Goal: Transaction & Acquisition: Download file/media

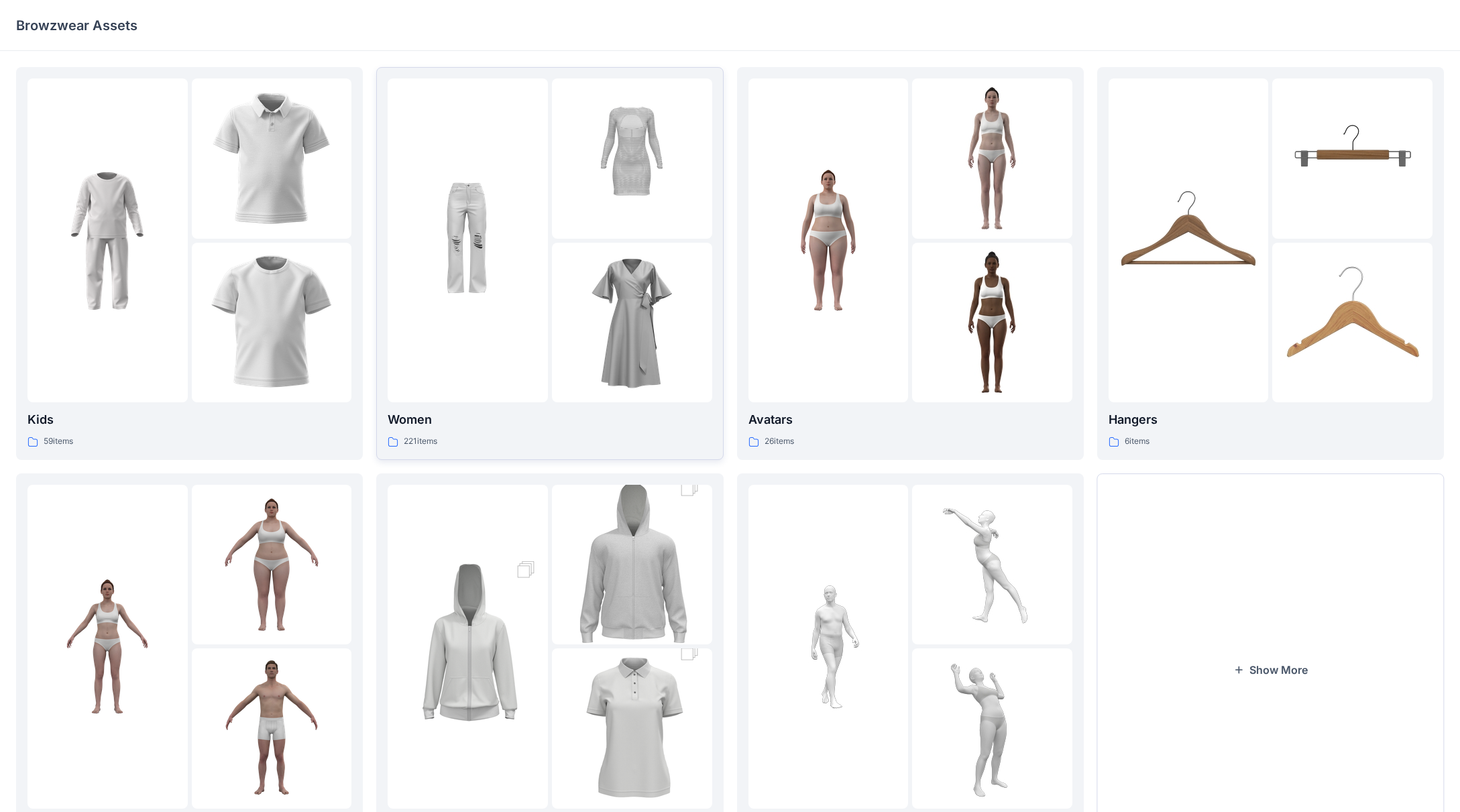
click at [483, 423] on p "Women" at bounding box center [549, 420] width 324 height 19
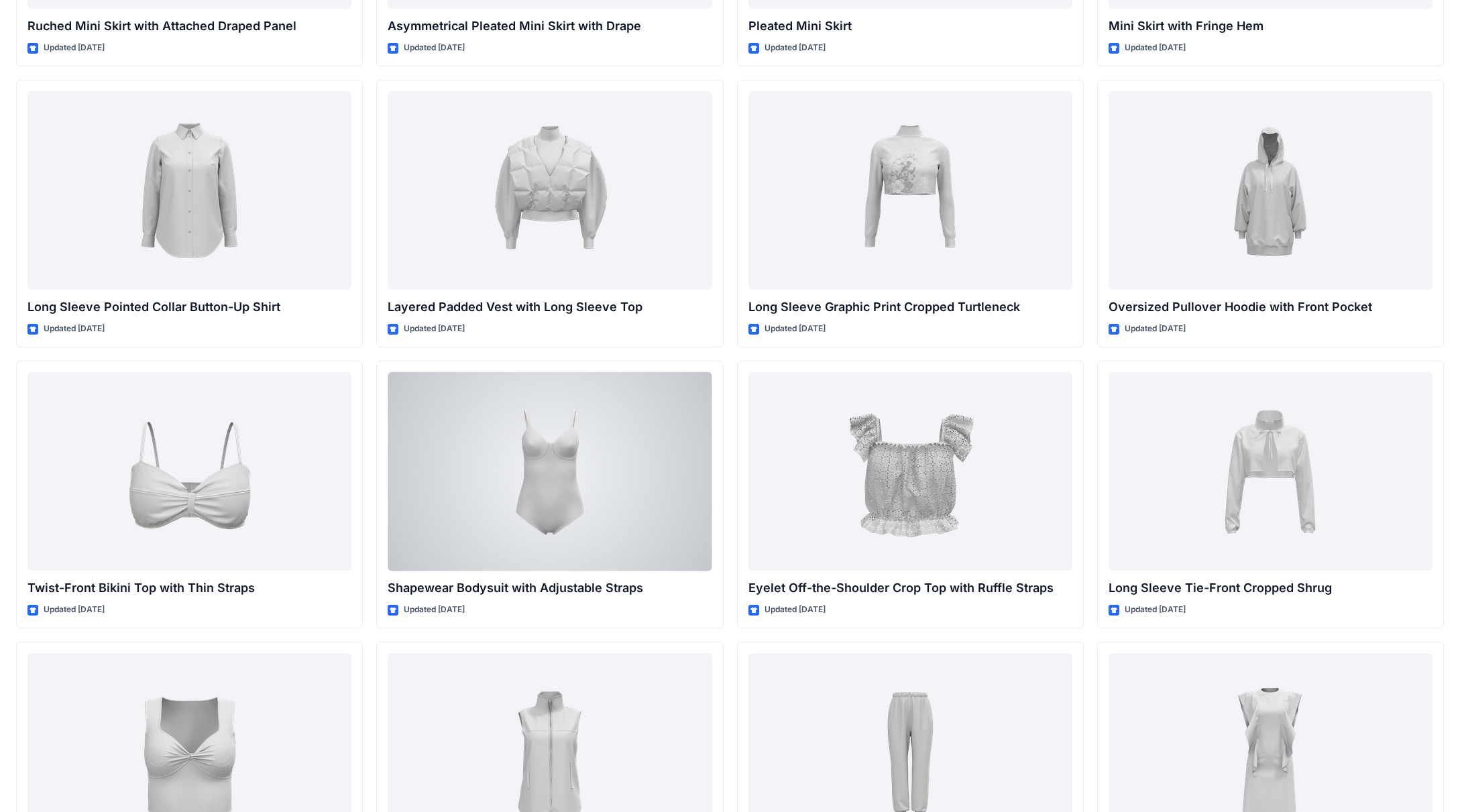
scroll to position [3722, 0]
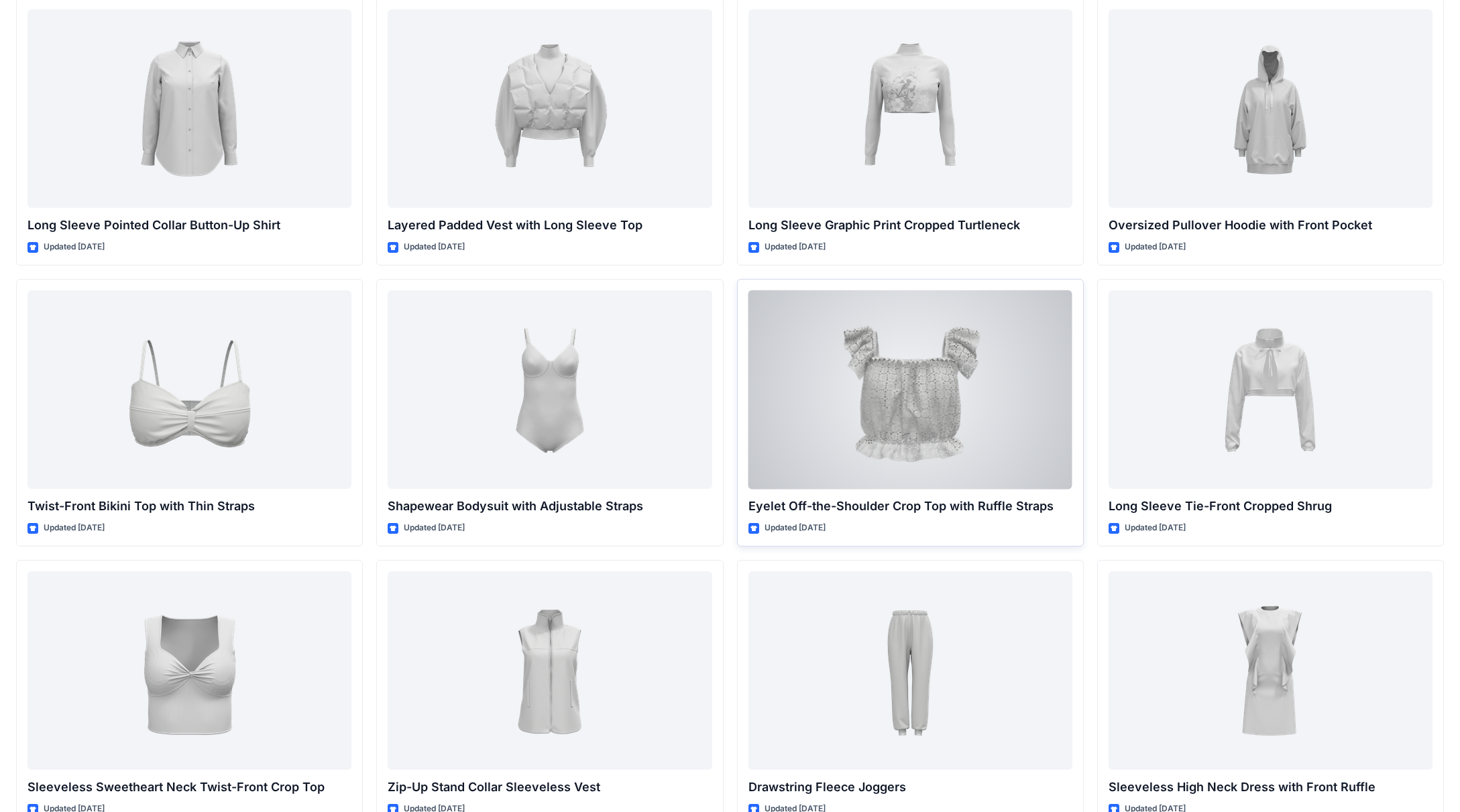
click at [670, 399] on div at bounding box center [910, 390] width 324 height 199
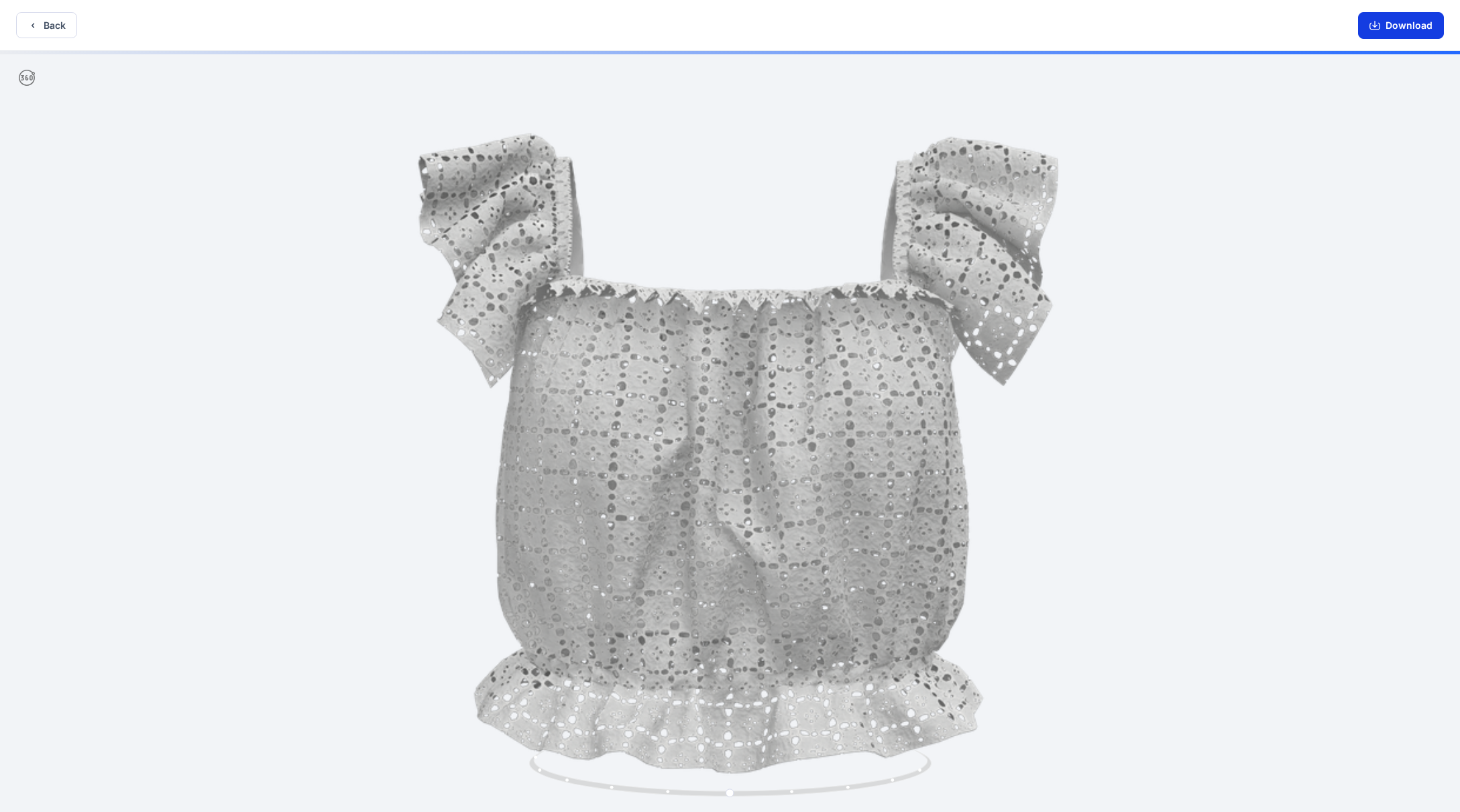
click at [670, 31] on button "Download" at bounding box center [1400, 25] width 86 height 27
click at [61, 22] on button "Back" at bounding box center [47, 25] width 61 height 26
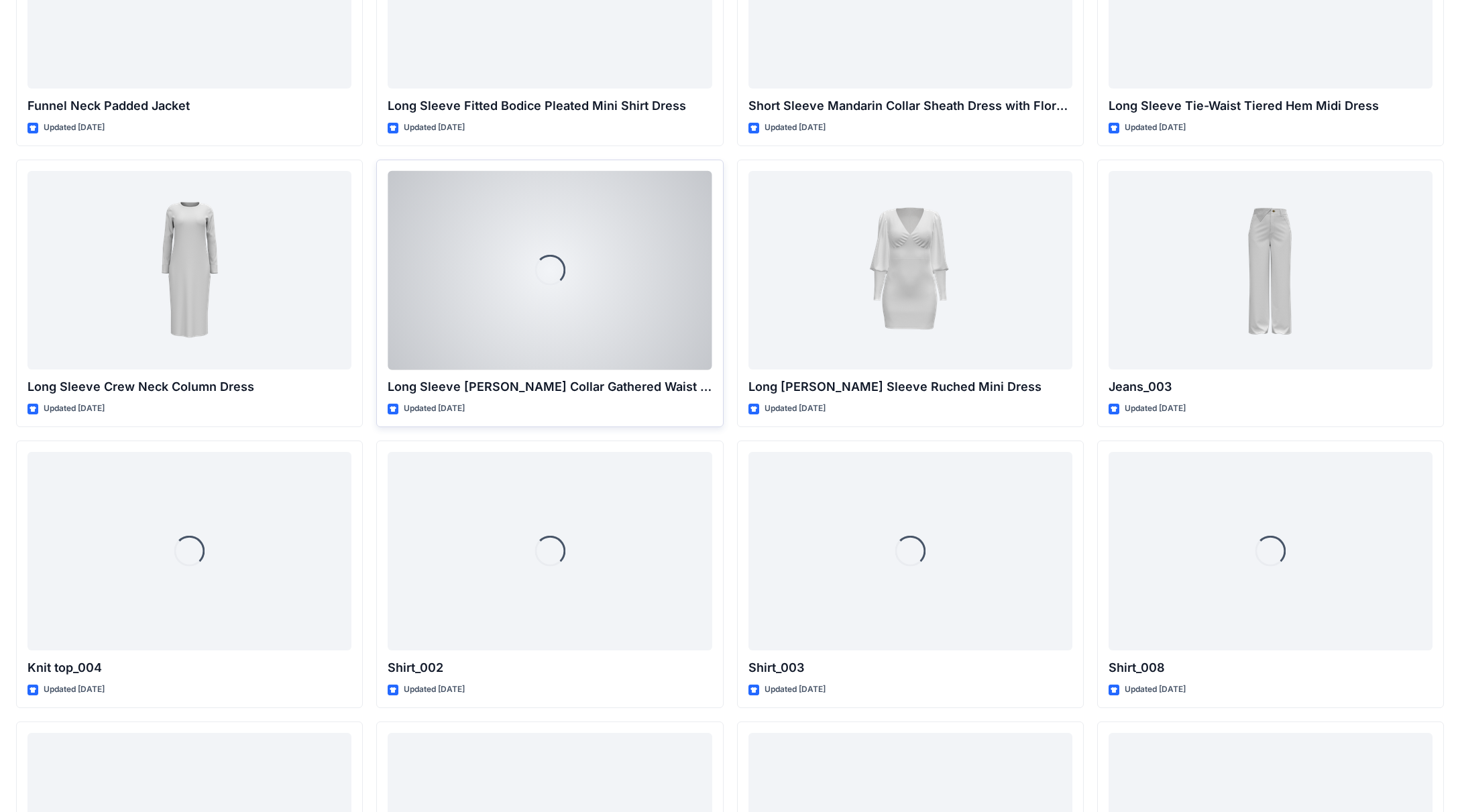
scroll to position [4967, 0]
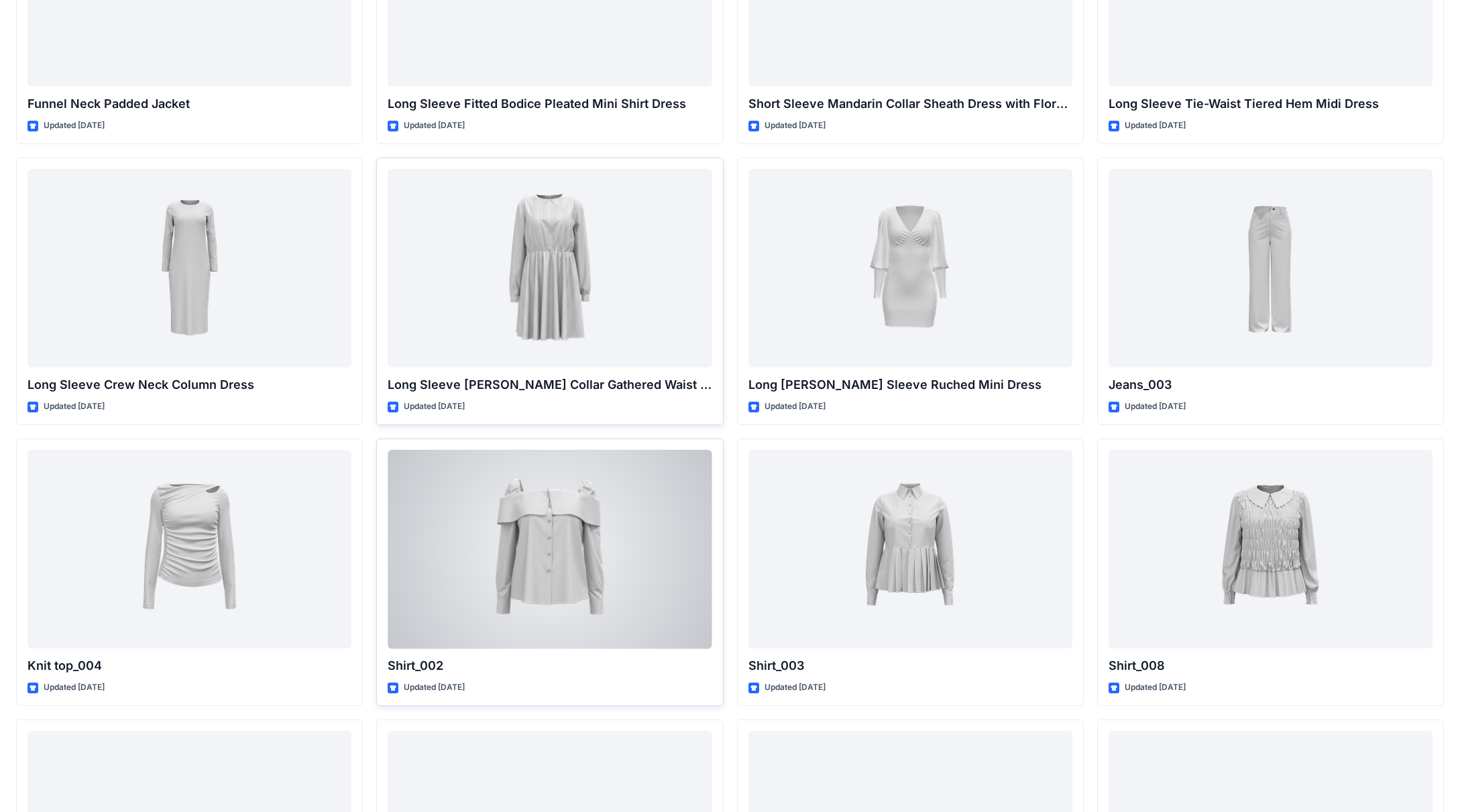
click at [483, 534] on div at bounding box center [549, 549] width 324 height 199
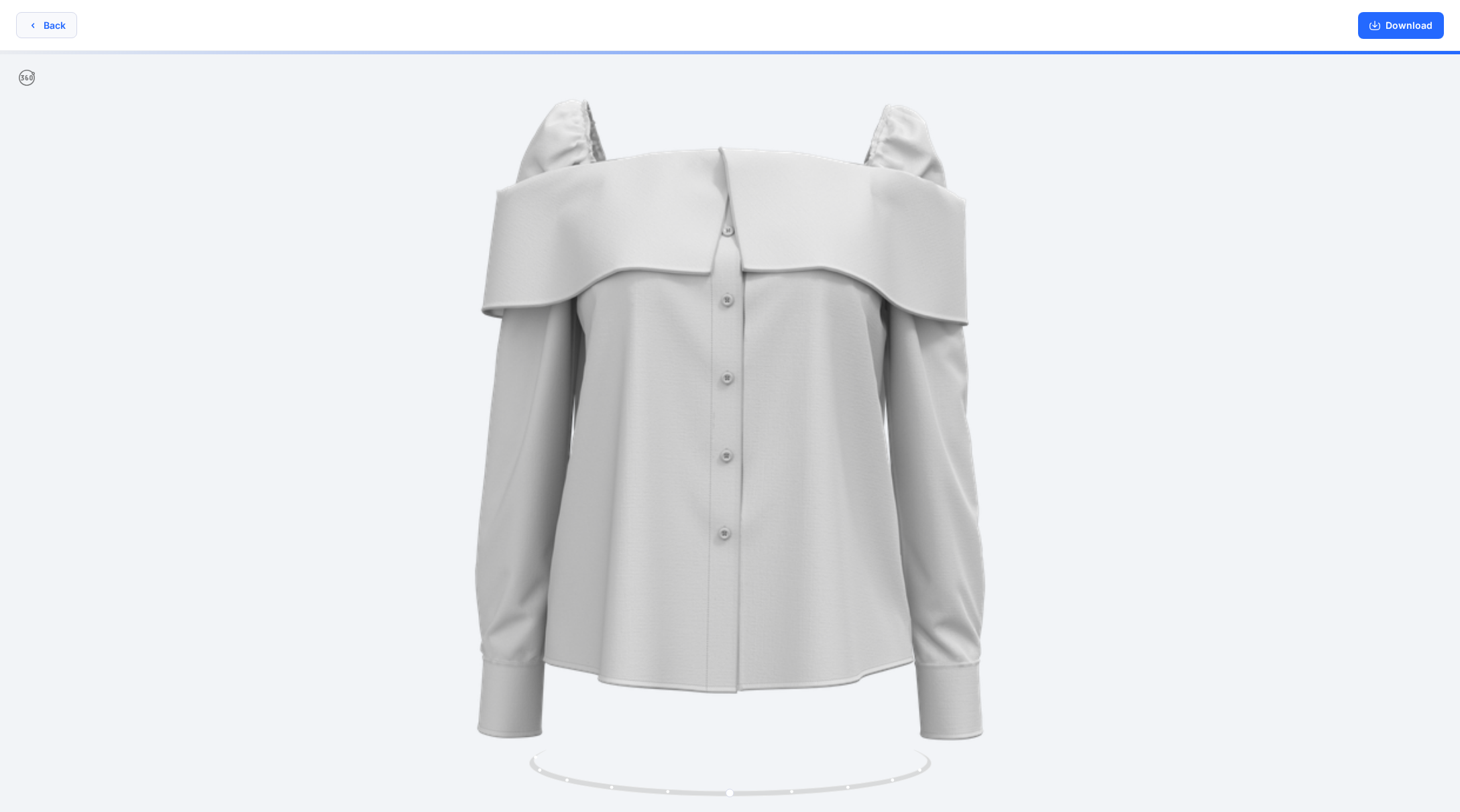
click at [54, 29] on button "Back" at bounding box center [47, 25] width 61 height 26
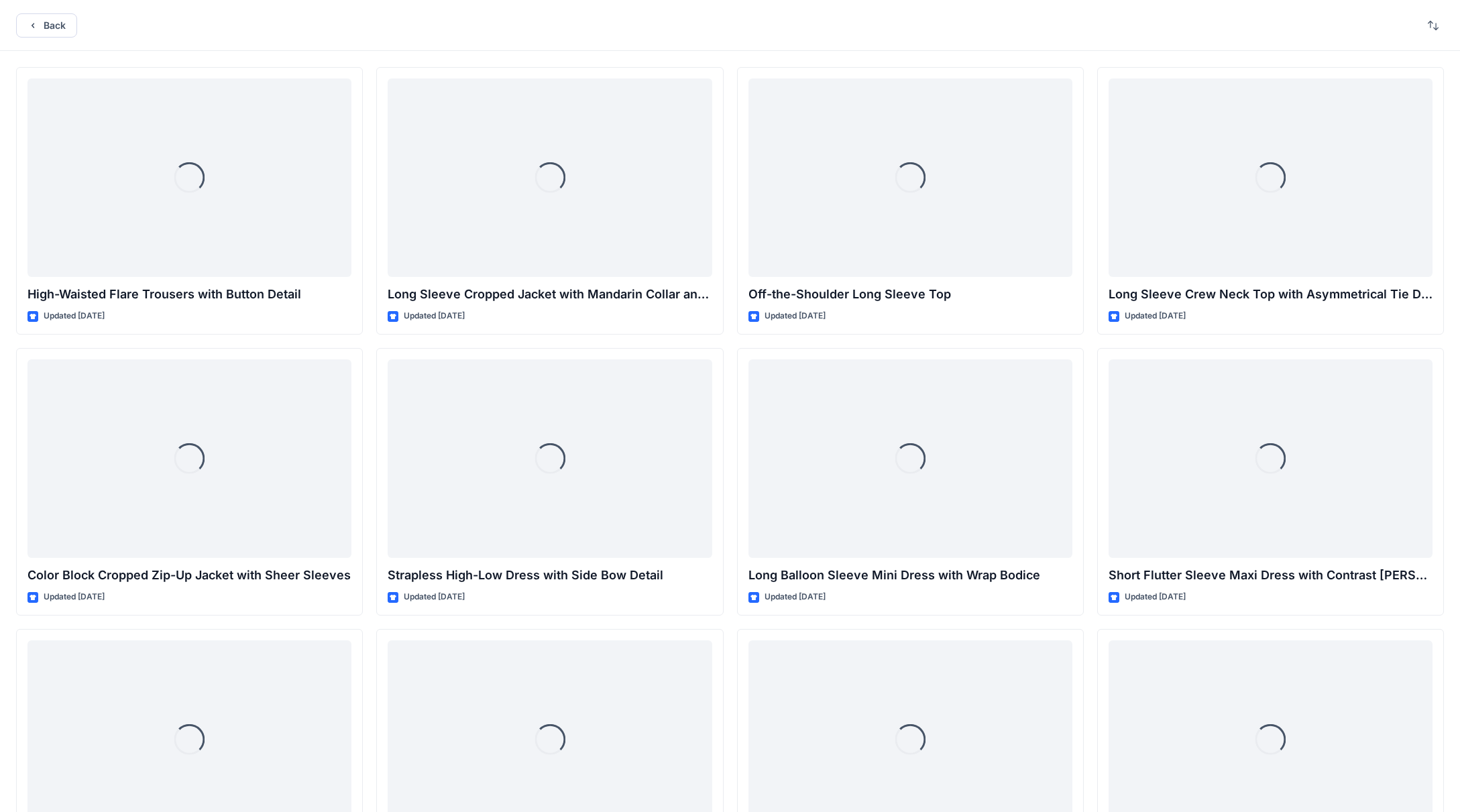
scroll to position [4967, 0]
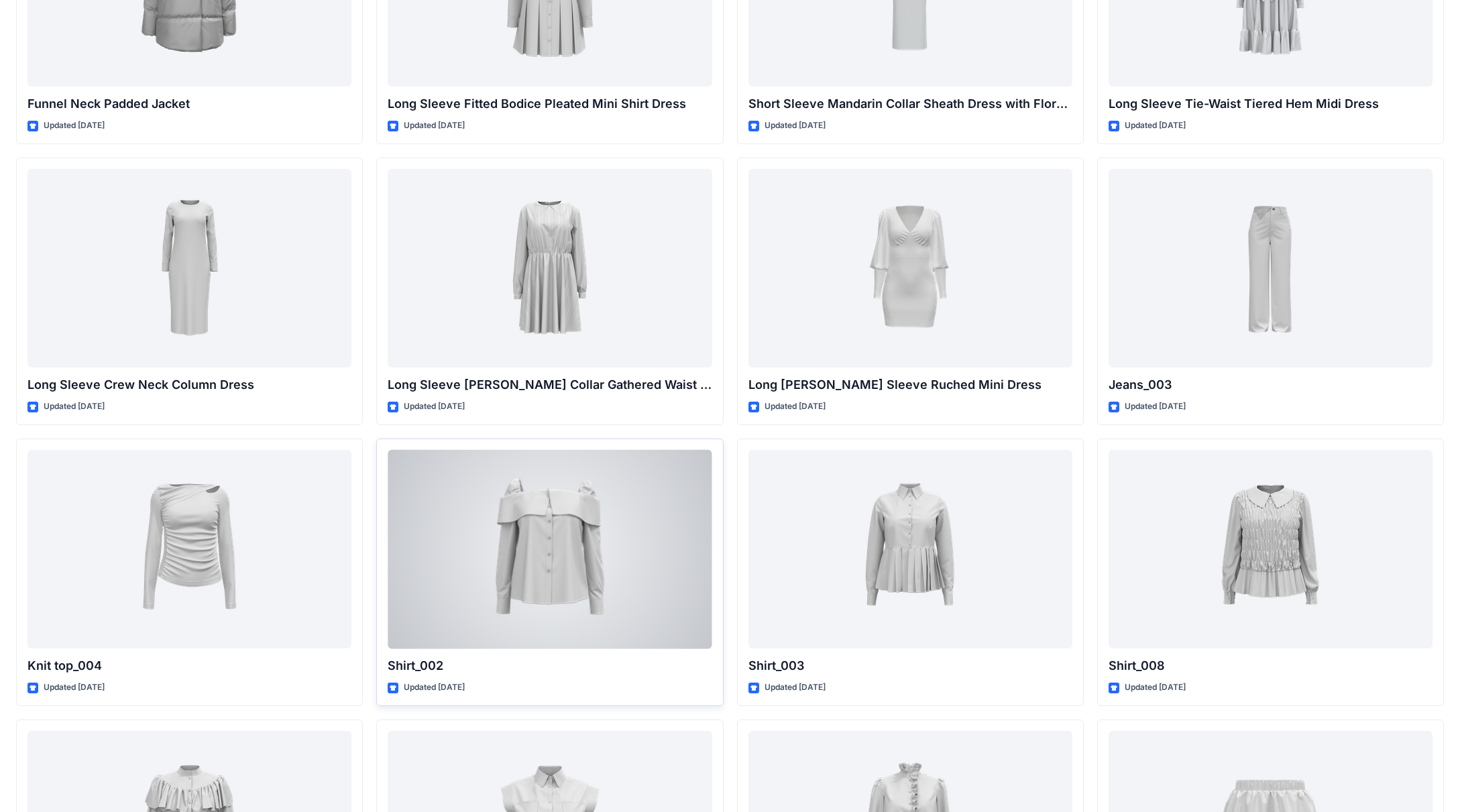
click at [621, 536] on div at bounding box center [549, 549] width 324 height 199
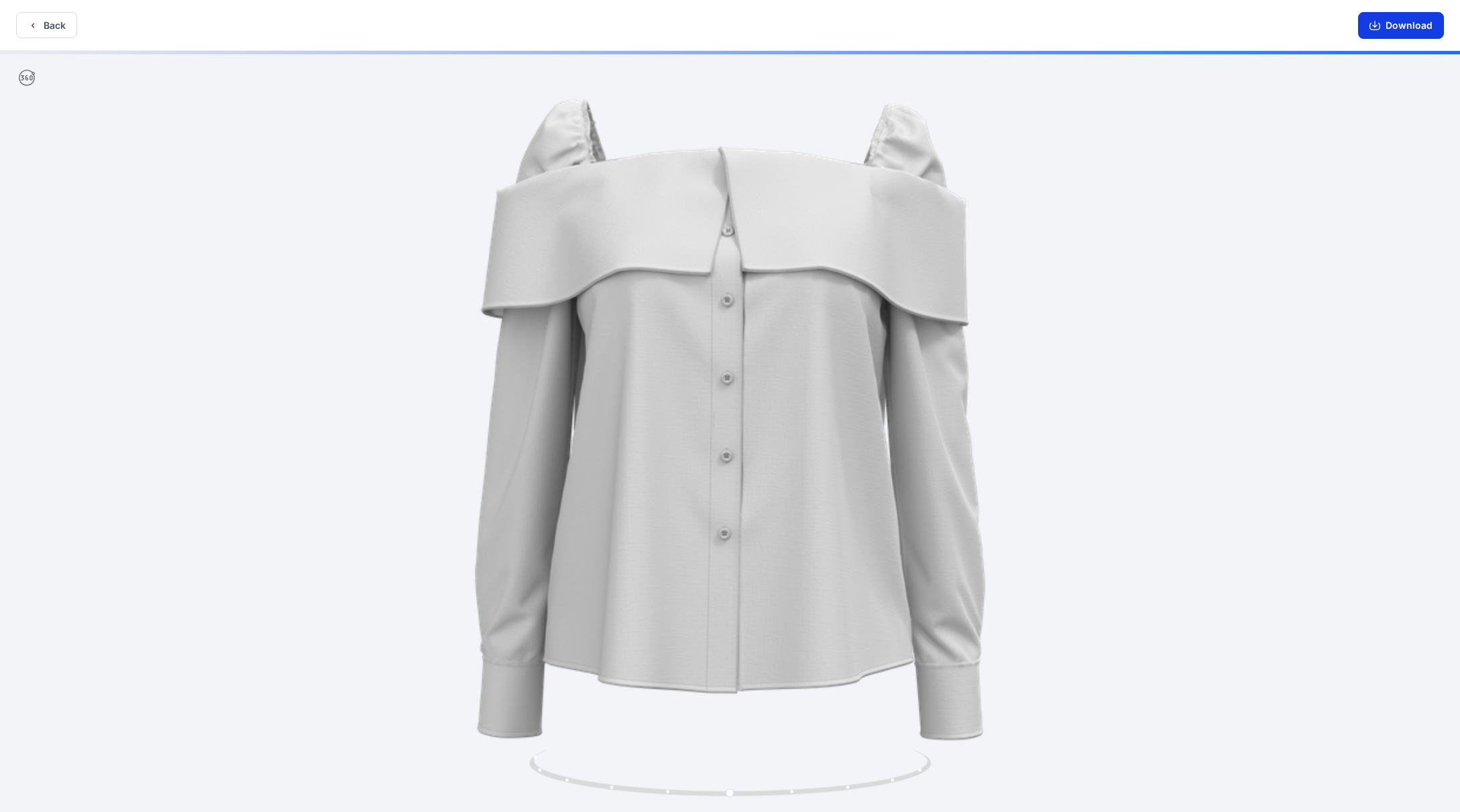
click at [670, 27] on button "Download" at bounding box center [1400, 25] width 86 height 27
click at [48, 28] on button "Back" at bounding box center [47, 25] width 61 height 26
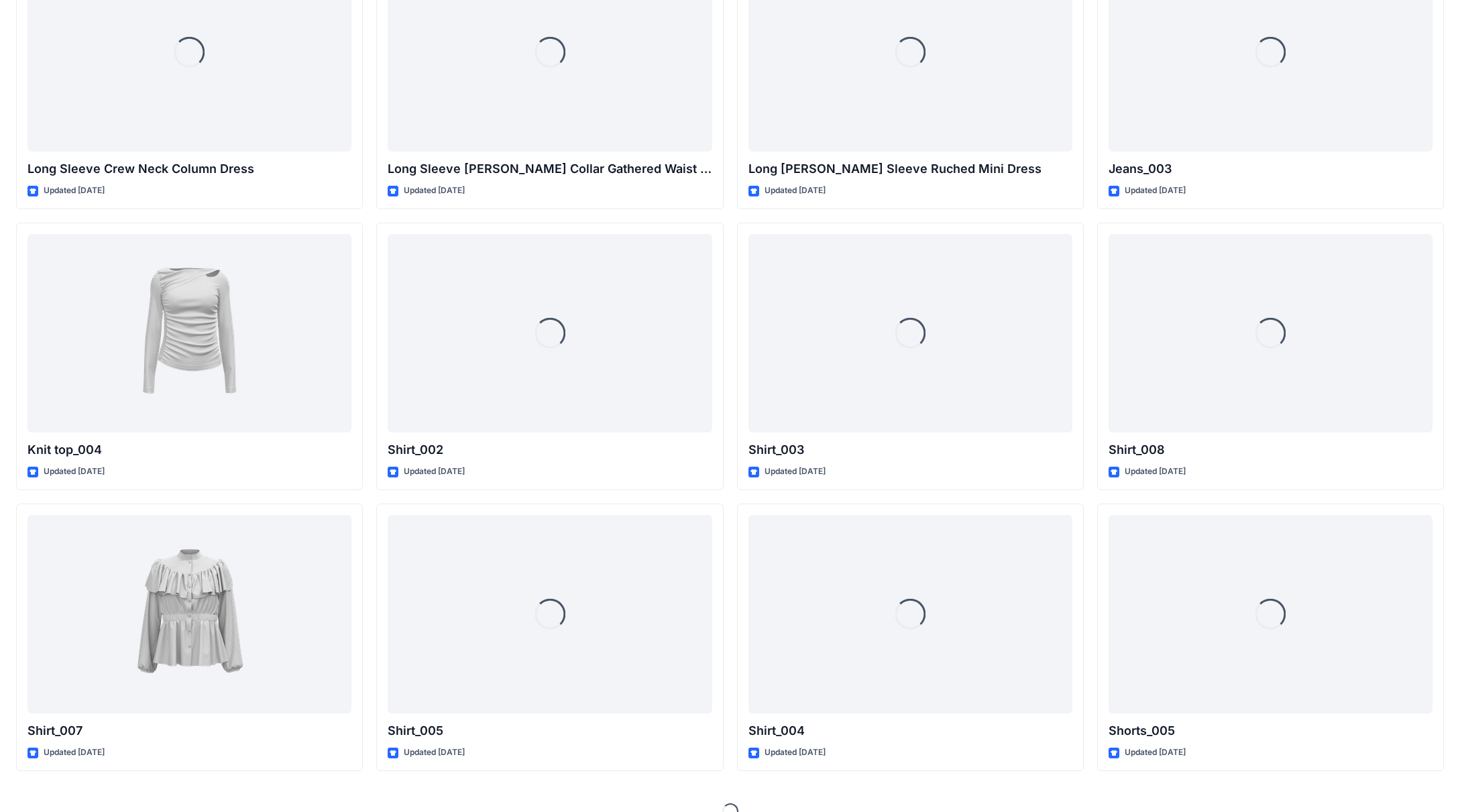
scroll to position [5207, 0]
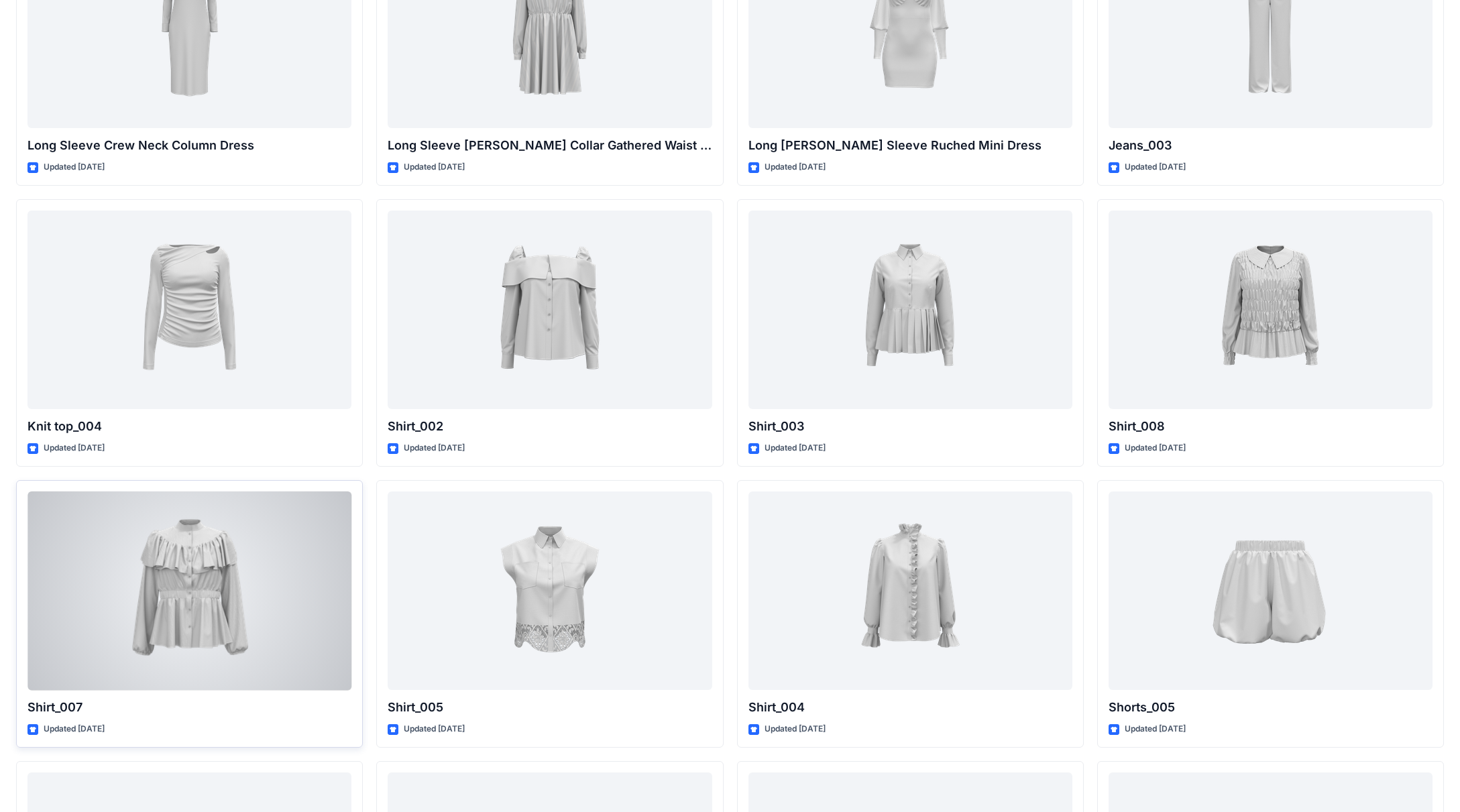
click at [261, 536] on div at bounding box center [189, 591] width 324 height 199
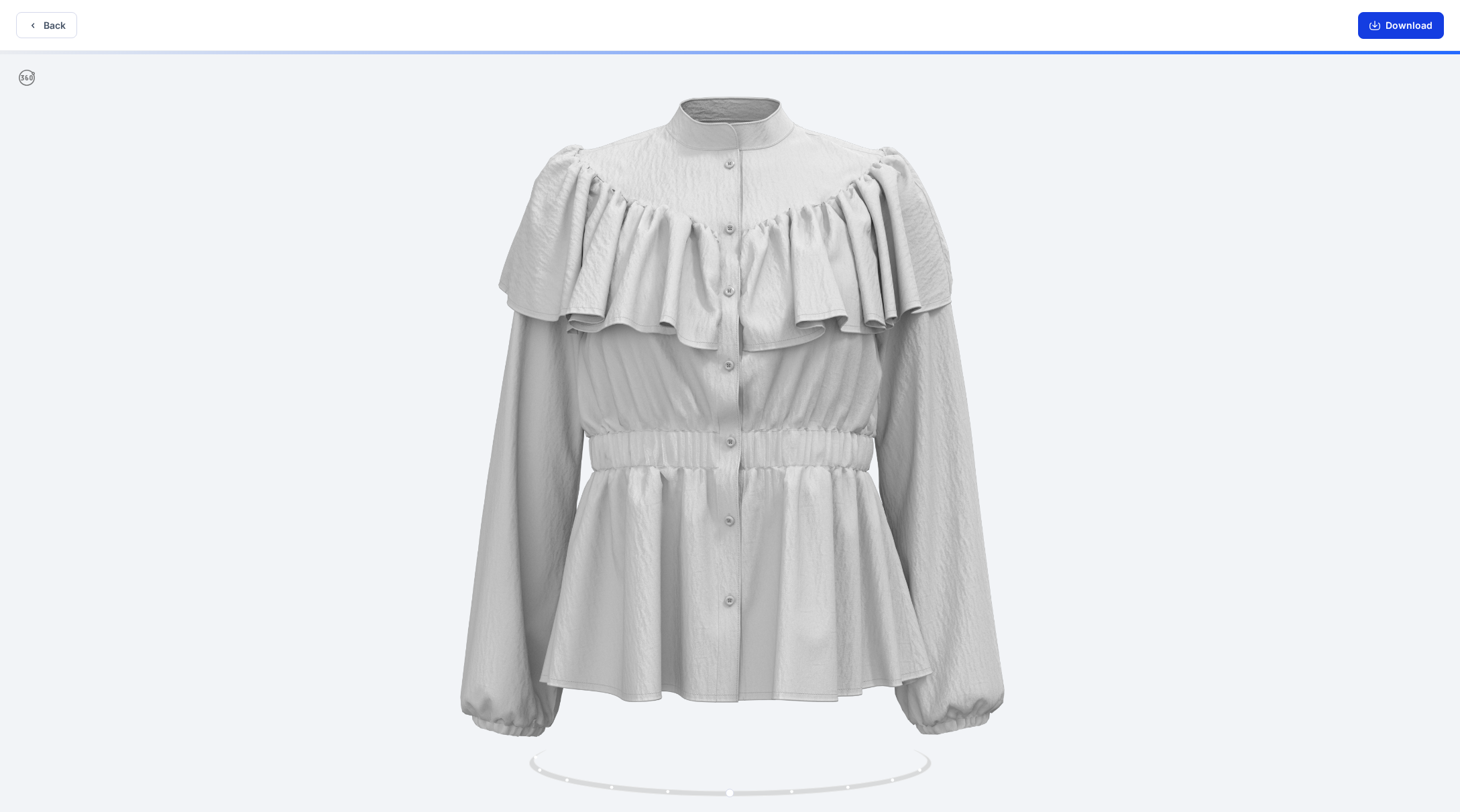
click at [670, 24] on button "Download" at bounding box center [1400, 25] width 86 height 27
click at [50, 29] on button "Back" at bounding box center [47, 25] width 61 height 26
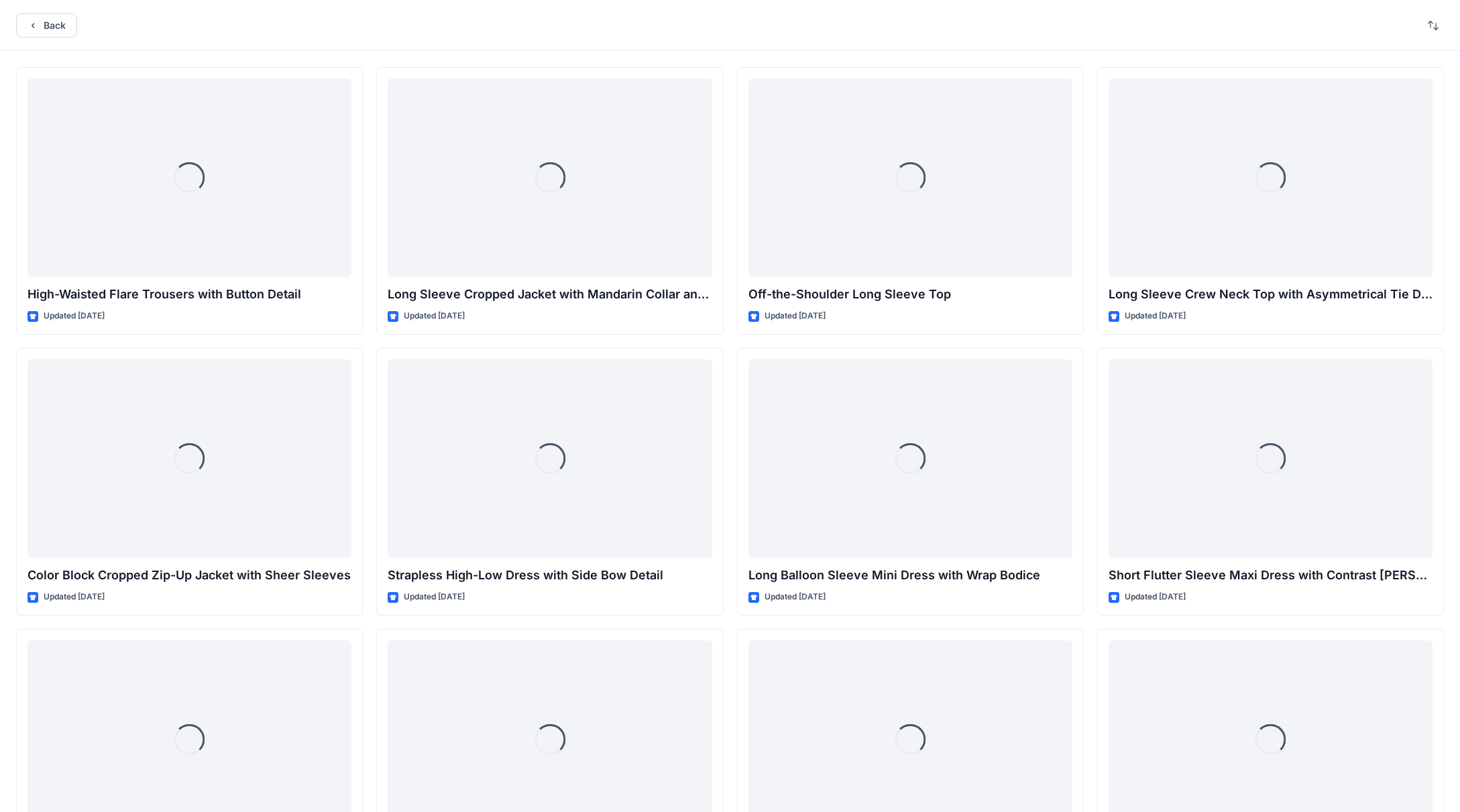
scroll to position [5207, 0]
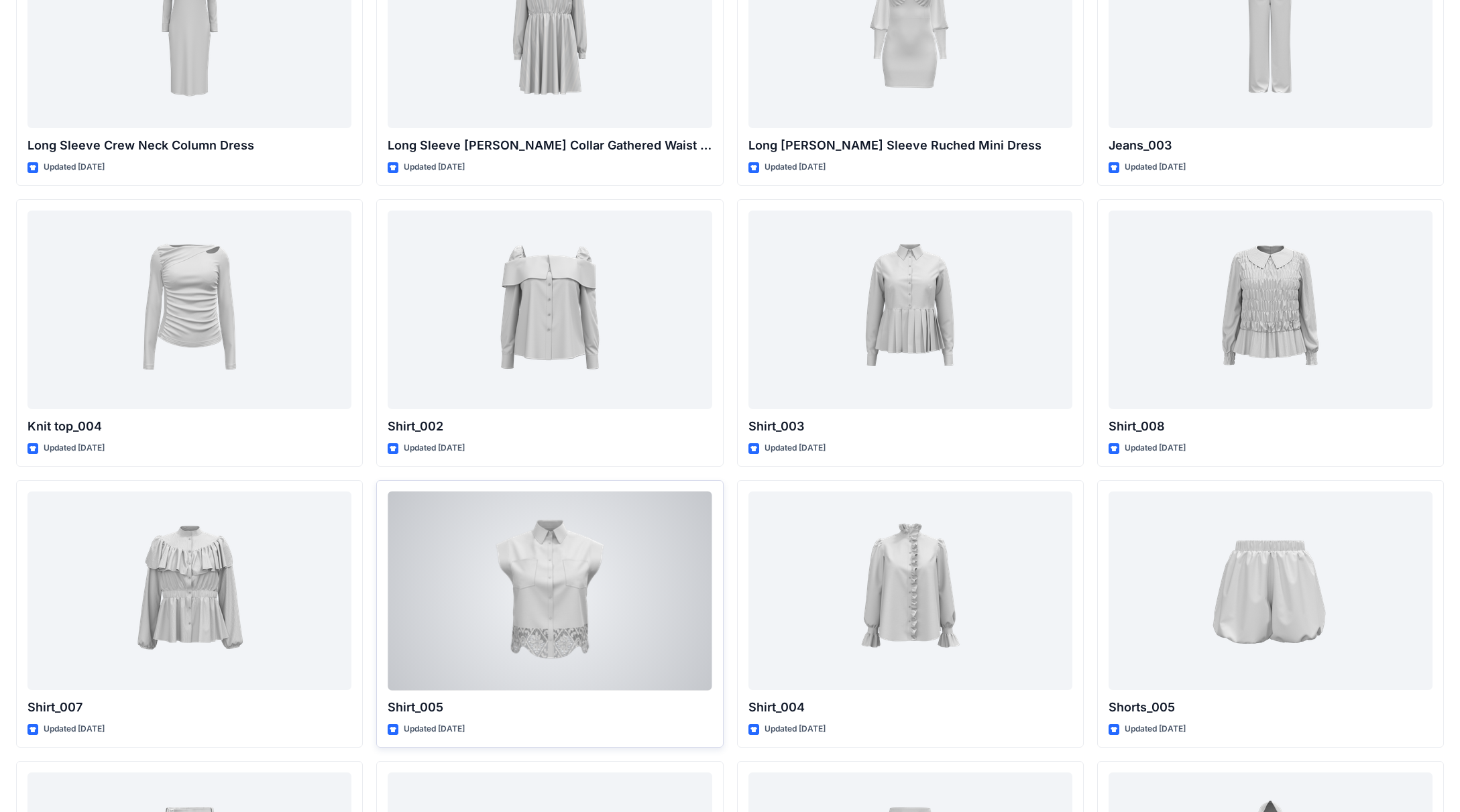
click at [553, 536] on div at bounding box center [549, 591] width 324 height 199
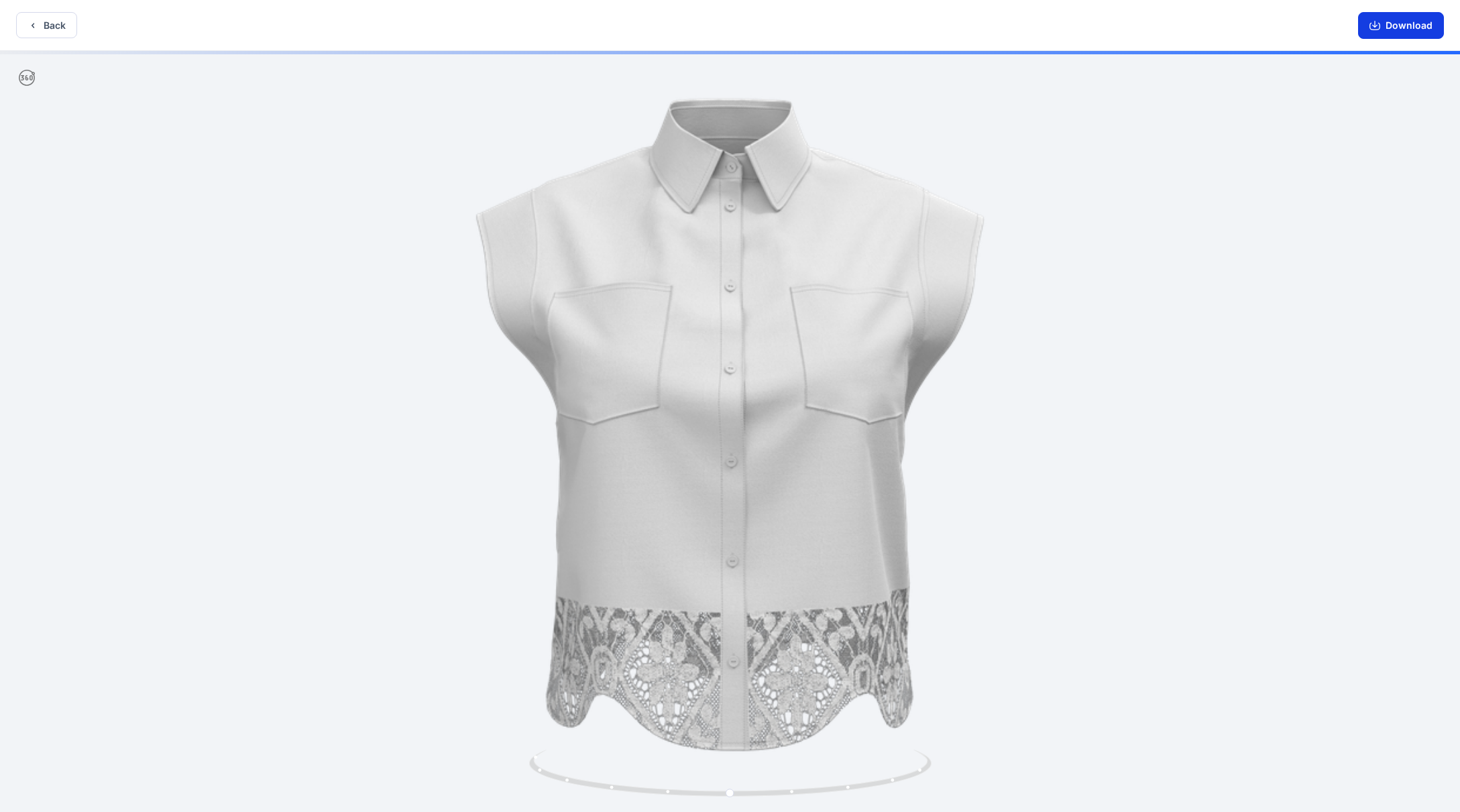
click at [670, 33] on button "Download" at bounding box center [1400, 25] width 86 height 27
click at [62, 19] on button "Back" at bounding box center [47, 25] width 61 height 26
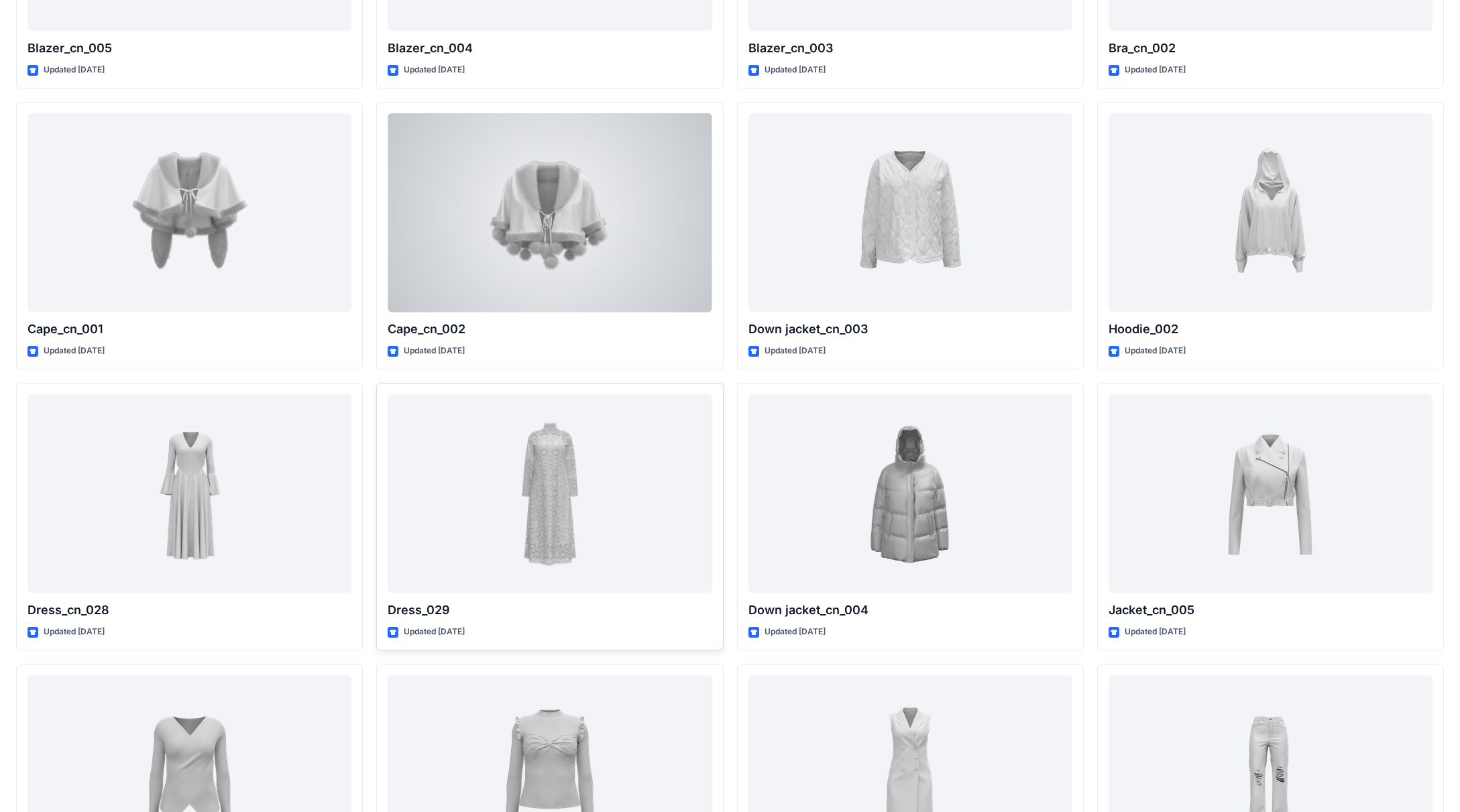
scroll to position [7563, 0]
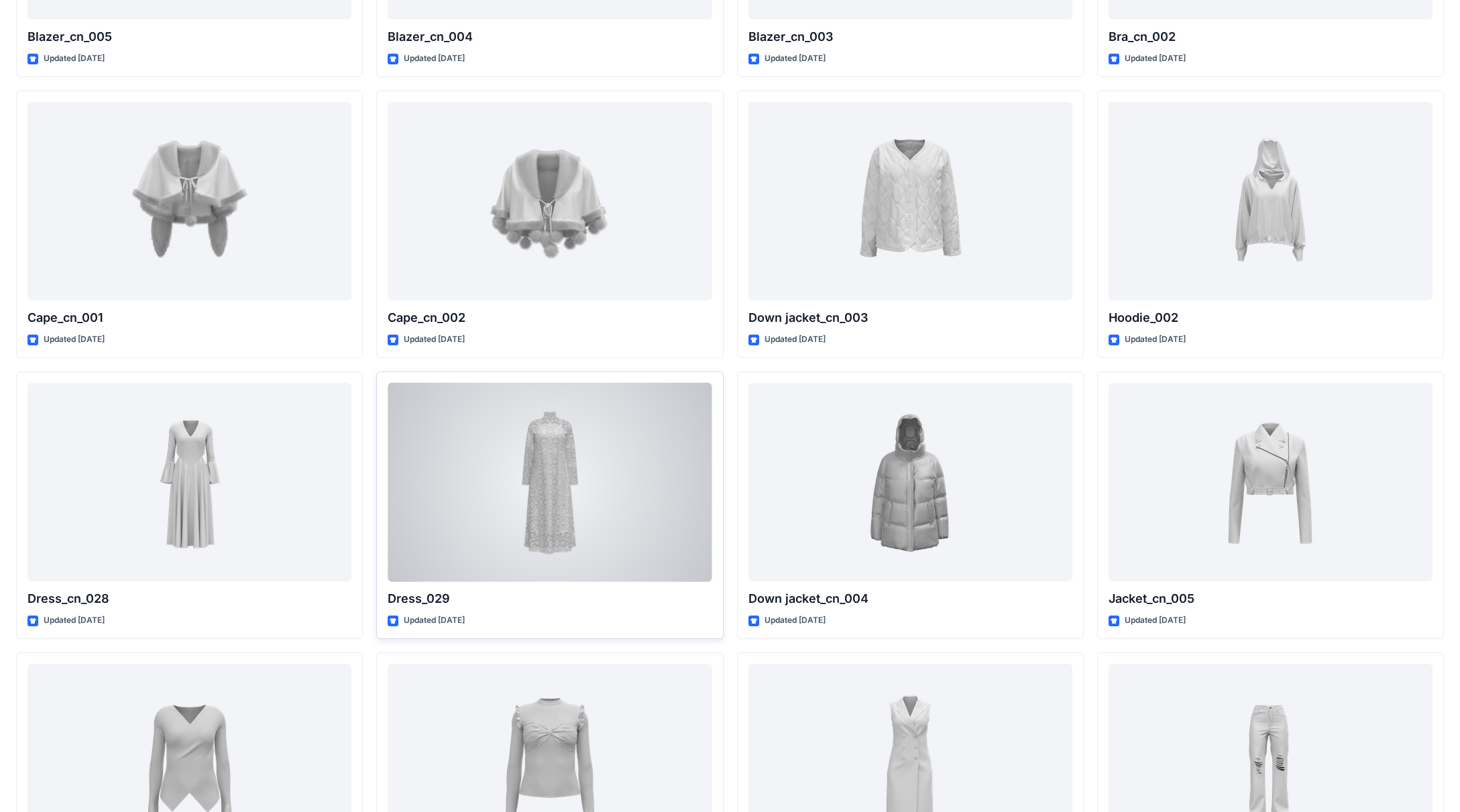
click at [638, 490] on div at bounding box center [549, 483] width 324 height 199
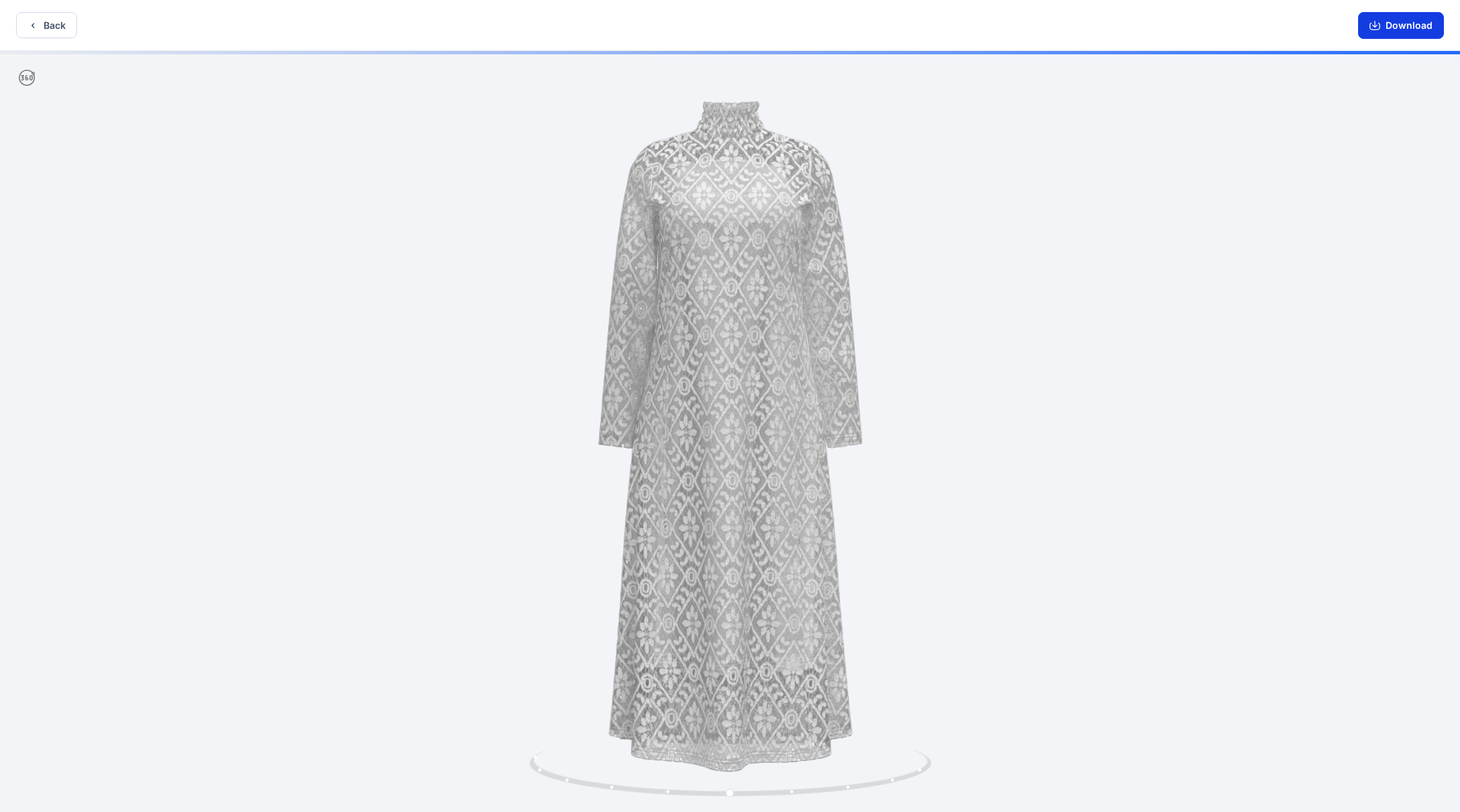
click at [670, 22] on button "Download" at bounding box center [1400, 25] width 86 height 27
click at [30, 19] on button "Back" at bounding box center [47, 25] width 61 height 26
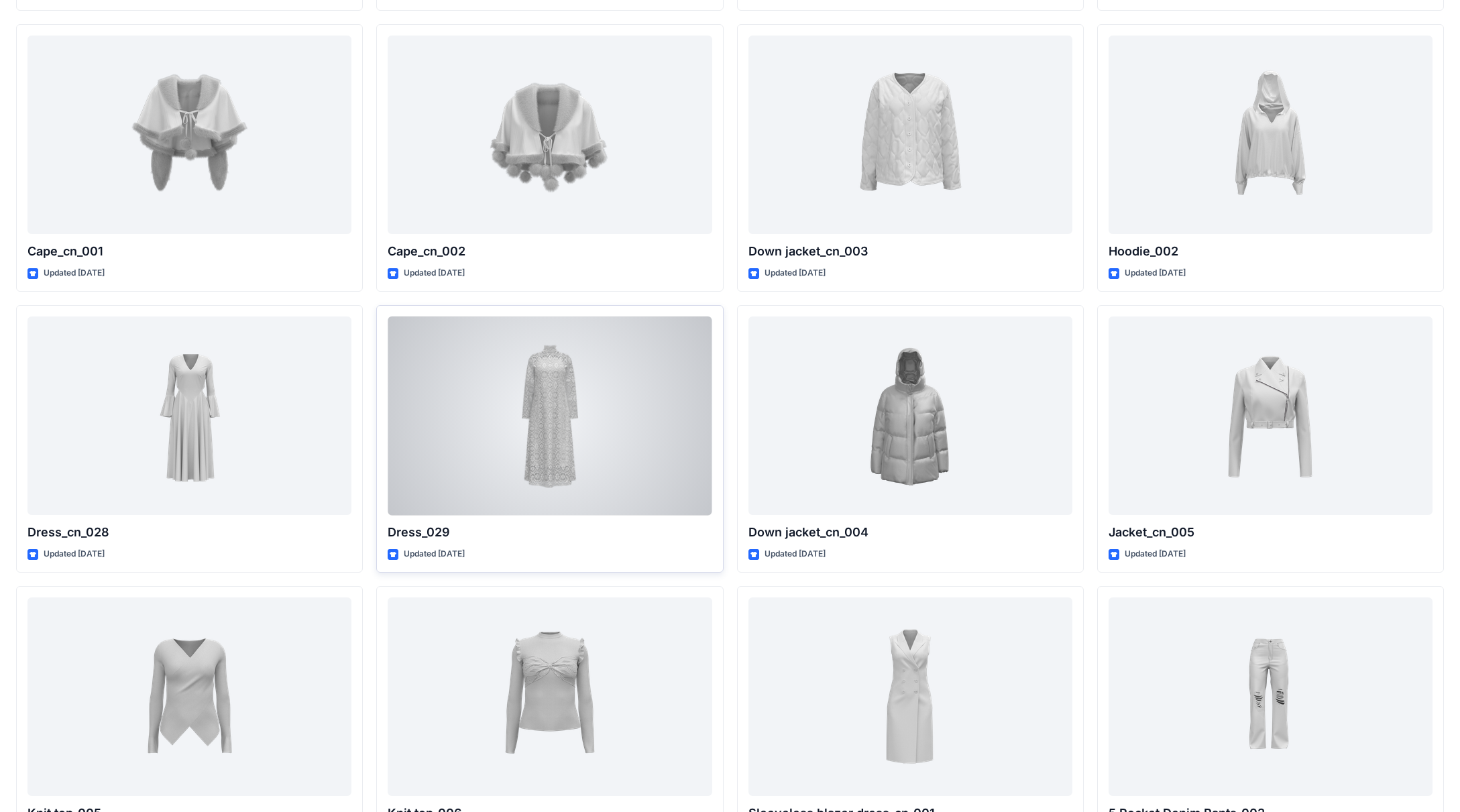
scroll to position [7736, 0]
